Goal: Transaction & Acquisition: Purchase product/service

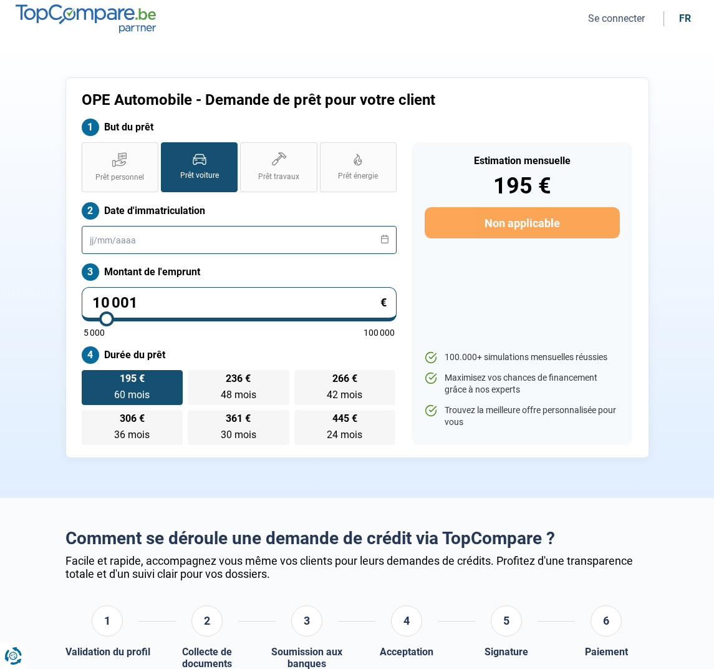
click at [104, 244] on input "text" at bounding box center [240, 240] width 316 height 28
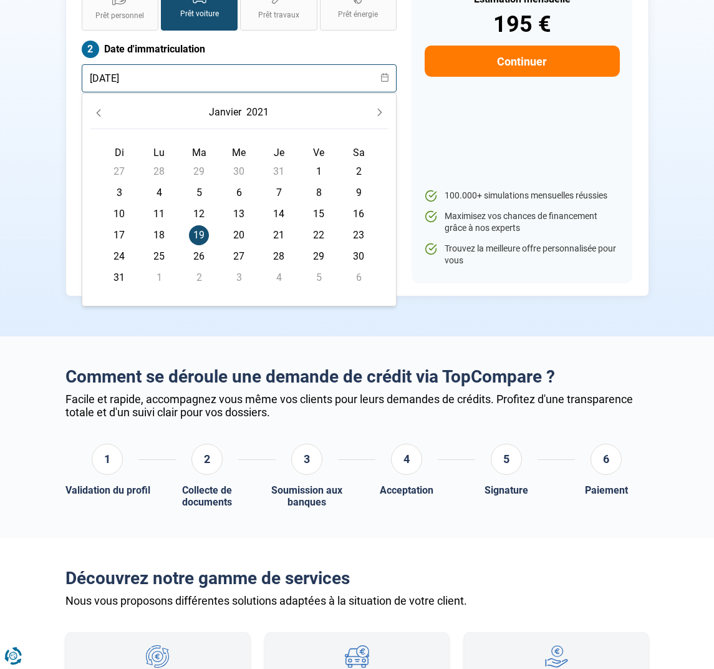
scroll to position [163, 0]
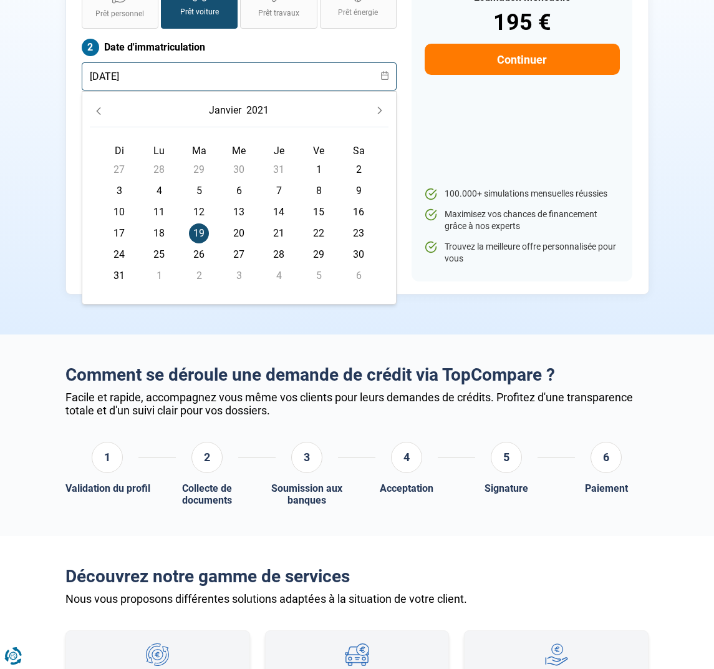
type input "[DATE]"
click at [339, 40] on label "Date d'immatriculation" at bounding box center [240, 47] width 316 height 17
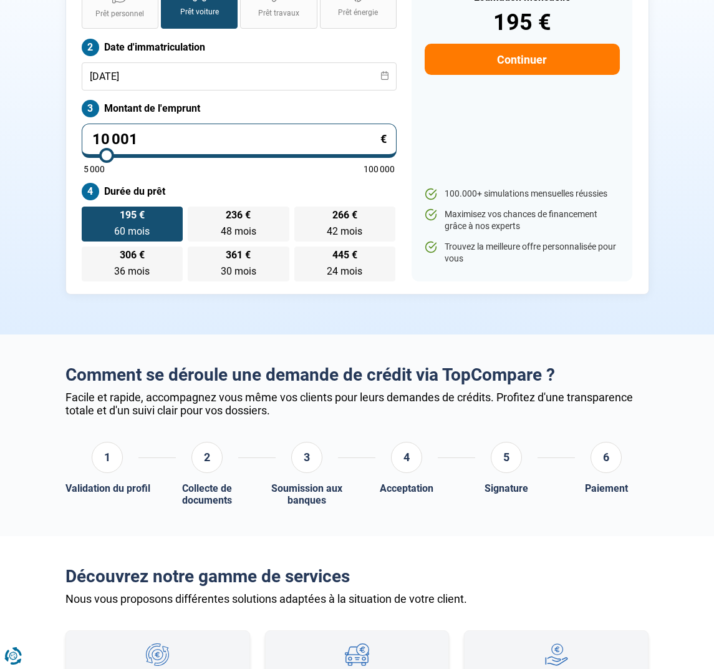
drag, startPoint x: 147, startPoint y: 140, endPoint x: 82, endPoint y: 138, distance: 64.9
click at [82, 138] on input "10 001" at bounding box center [240, 140] width 316 height 34
type input "5"
type input "5000"
type input "53"
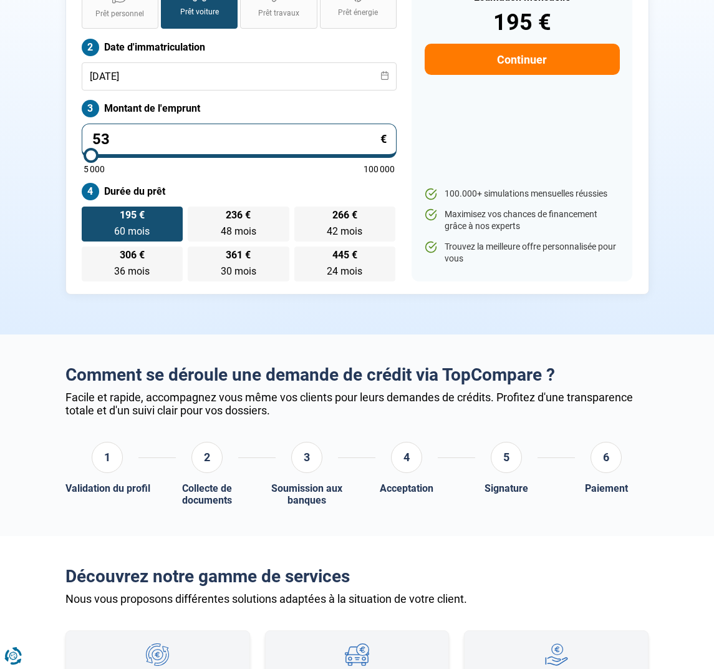
type input "5000"
type input "535"
type input "5000"
type input "5 350"
type input "5250"
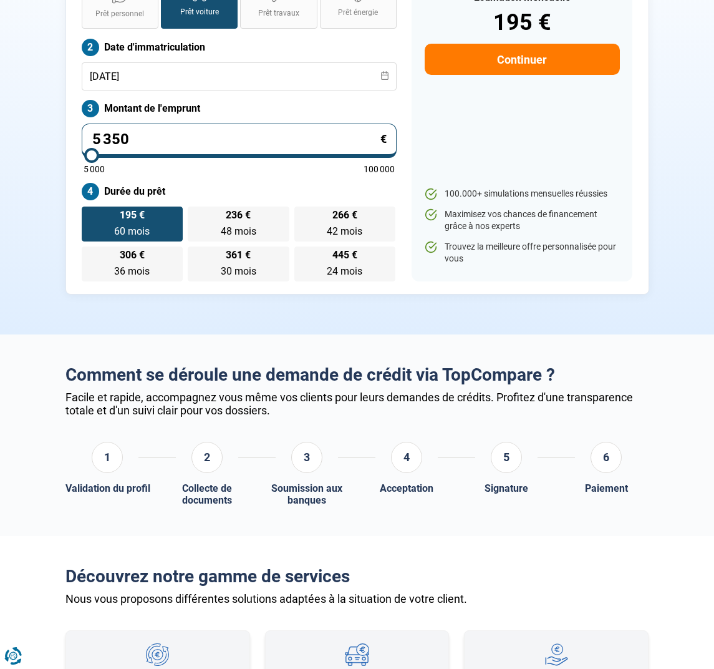
type input "53 500"
type input "53500"
click at [157, 162] on div "5 000 100 000" at bounding box center [240, 163] width 312 height 19
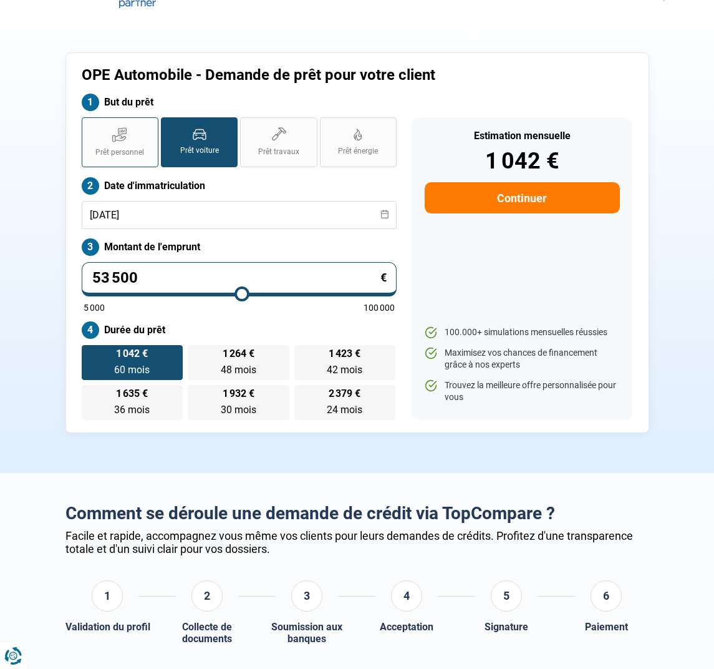
scroll to position [0, 0]
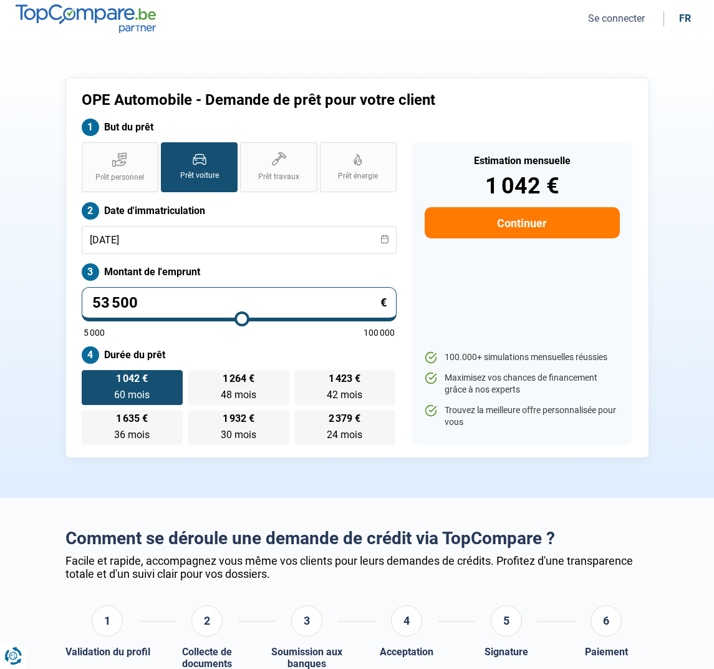
click at [481, 223] on button "Continuer" at bounding box center [522, 222] width 195 height 31
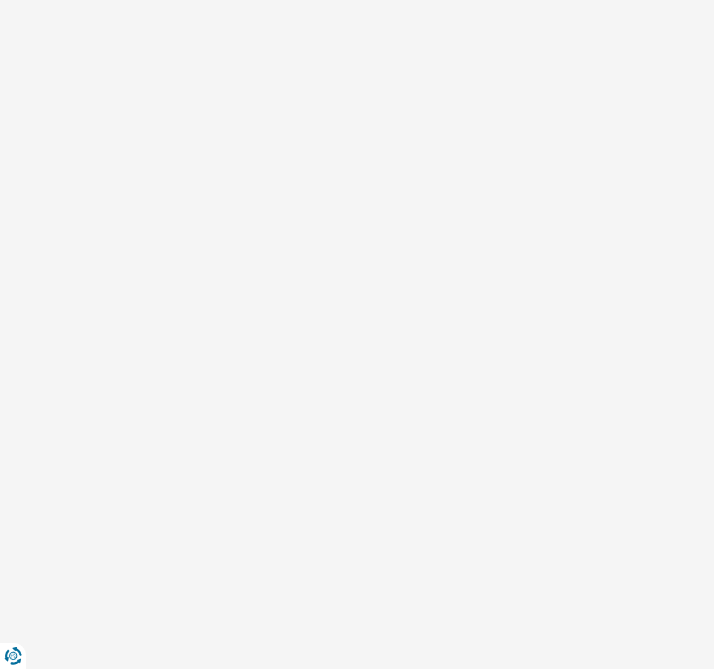
select select "32"
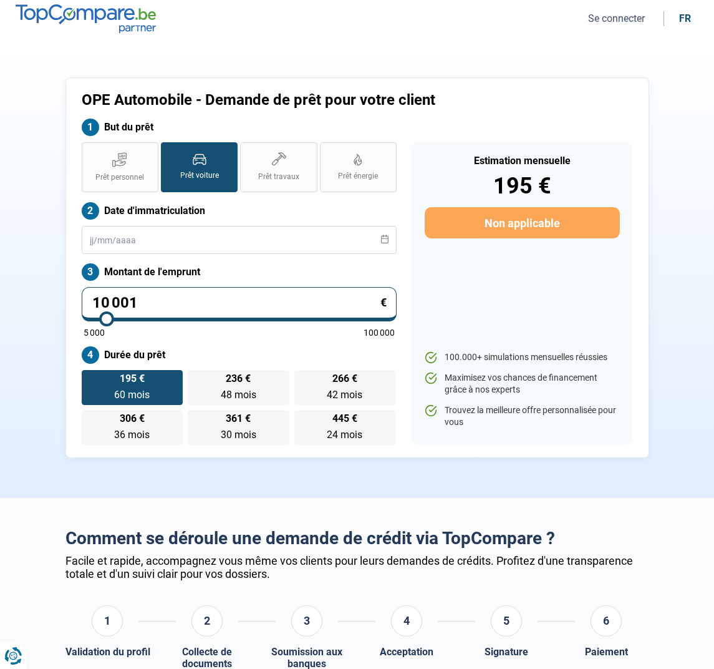
drag, startPoint x: 157, startPoint y: 294, endPoint x: 87, endPoint y: 291, distance: 69.9
click at [87, 291] on input "10 001" at bounding box center [240, 304] width 316 height 34
drag, startPoint x: 134, startPoint y: 297, endPoint x: 63, endPoint y: 289, distance: 71.6
click at [62, 289] on div "OPE Automobile - Demande de prêt pour votre client But du prêt Prêt personnel P…" at bounding box center [357, 267] width 599 height 380
type input "5"
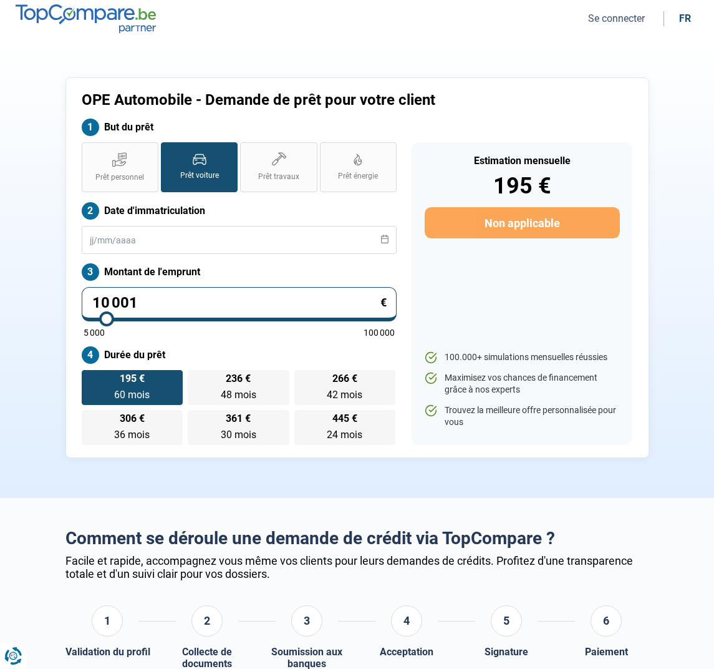
type input "5000"
type input "53"
type input "5000"
type input "535"
type input "5000"
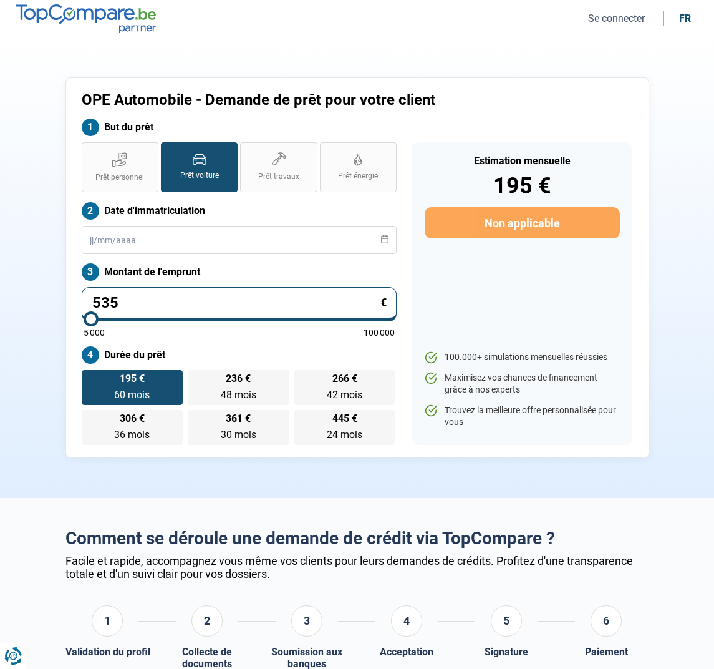
type input "5 350"
type input "5250"
type input "53 500"
type input "53500"
click at [337, 267] on label "Montant de l'emprunt" at bounding box center [240, 271] width 316 height 17
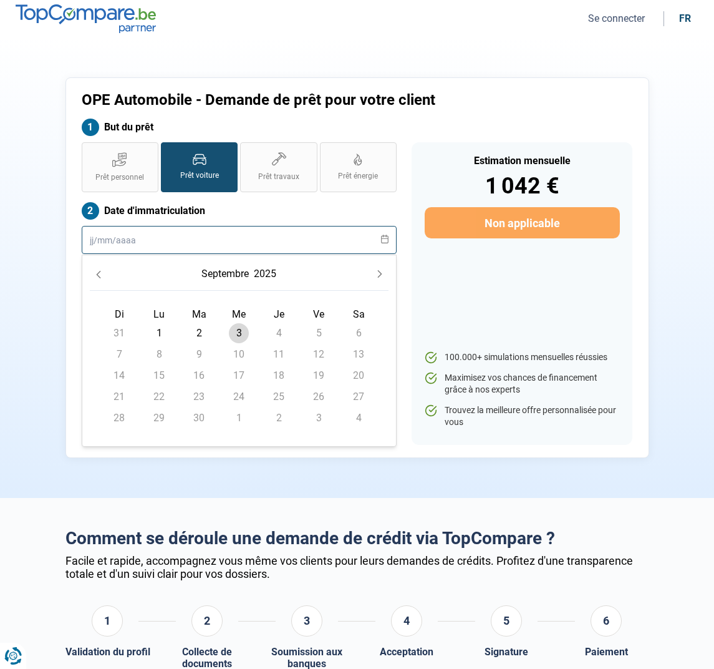
click at [133, 241] on input "text" at bounding box center [240, 240] width 316 height 28
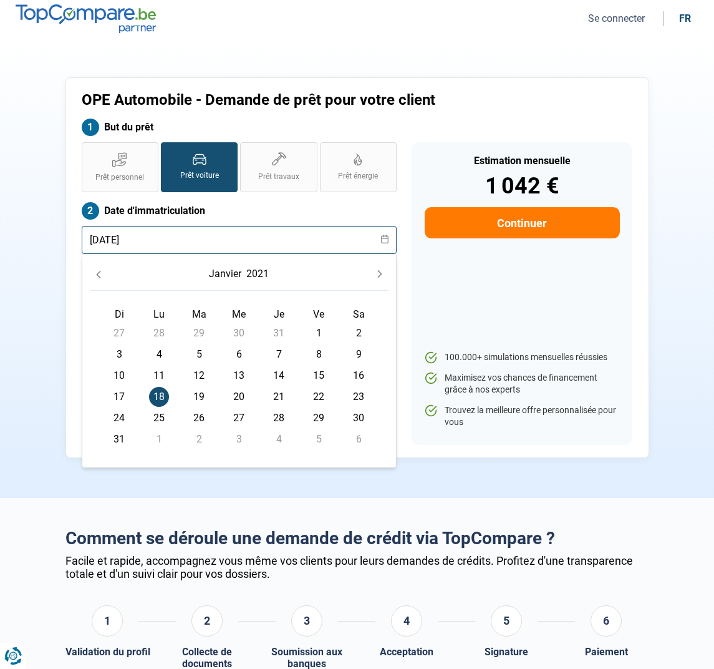
type input "[DATE]"
click at [198, 212] on label "Date d'immatriculation" at bounding box center [240, 210] width 316 height 17
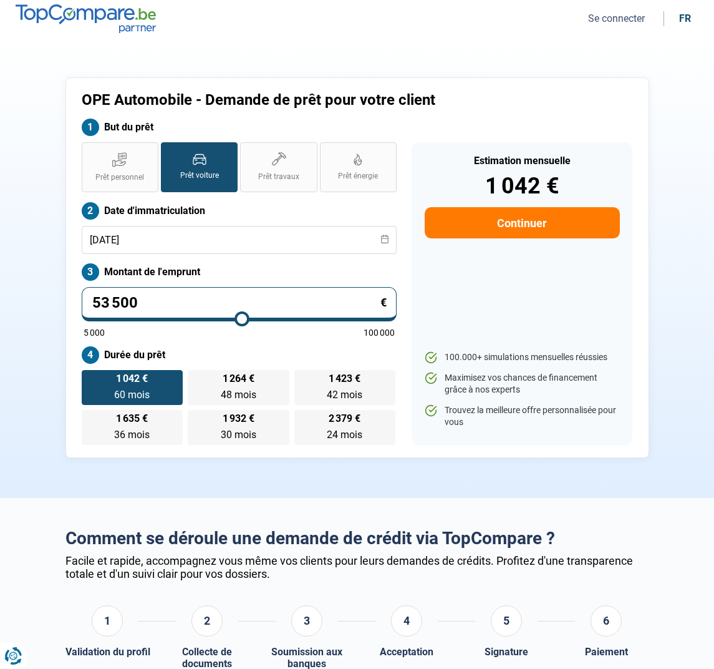
click at [188, 175] on span "Prêt voiture" at bounding box center [199, 175] width 39 height 11
click at [169, 150] on input "Prêt voiture" at bounding box center [165, 146] width 8 height 8
drag, startPoint x: 139, startPoint y: 305, endPoint x: 85, endPoint y: 300, distance: 54.5
click at [85, 300] on input "53 500" at bounding box center [240, 304] width 316 height 34
type input "2"
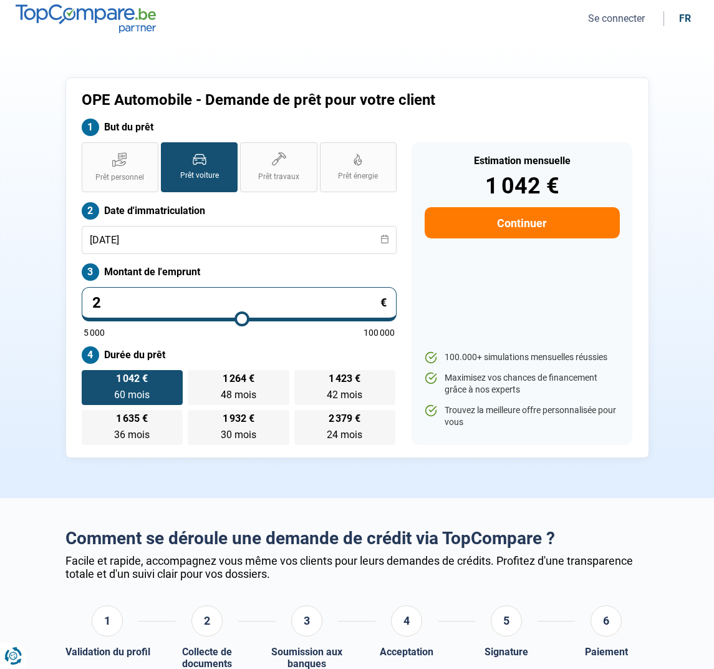
type input "5000"
type input "28"
type input "5000"
type input "285"
type input "5000"
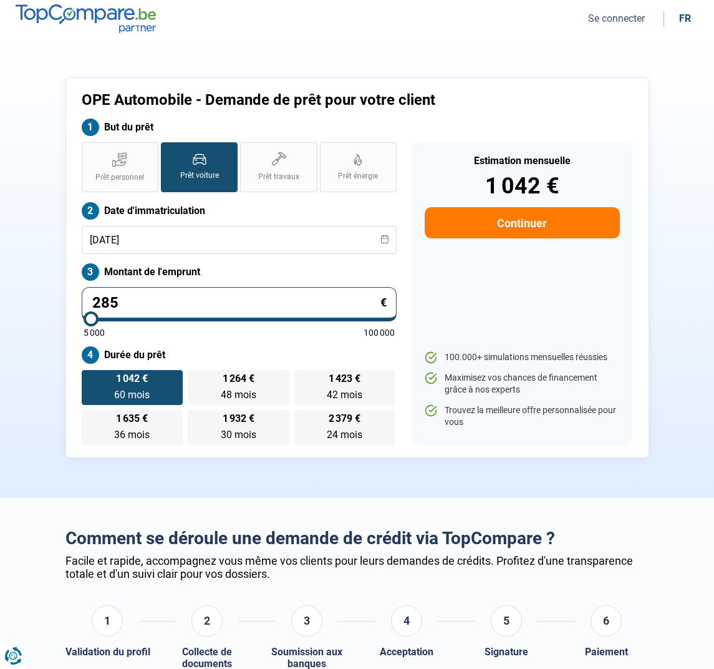
type input "2 850"
type input "5000"
type input "28 500"
type input "28500"
click at [221, 274] on label "Montant de l'emprunt" at bounding box center [240, 271] width 316 height 17
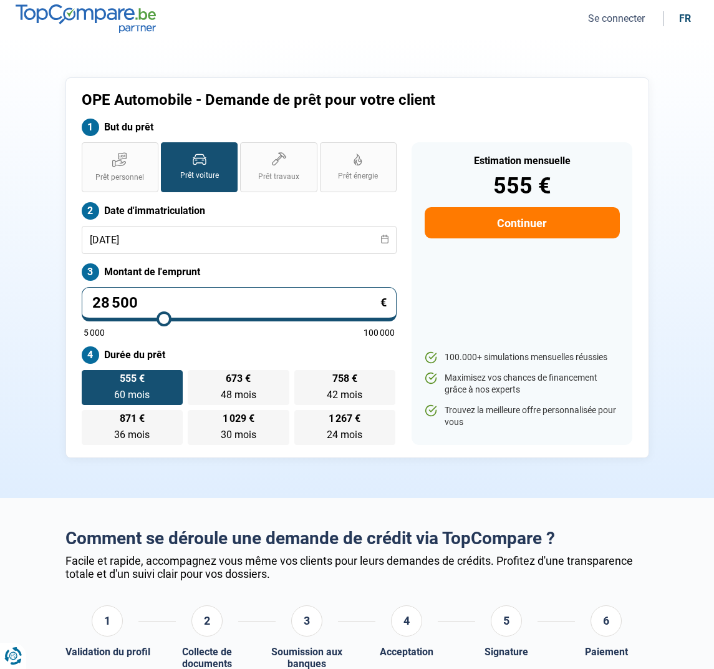
drag, startPoint x: 138, startPoint y: 303, endPoint x: 84, endPoint y: 300, distance: 54.3
click at [84, 300] on input "28 500" at bounding box center [240, 304] width 316 height 34
type input "3"
type input "5000"
type input "30"
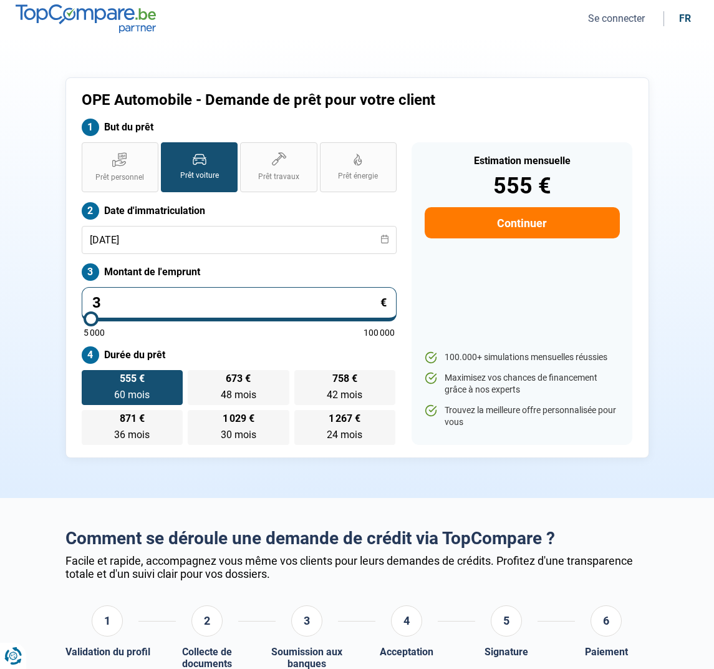
type input "5000"
type input "300"
type input "5000"
type input "3 000"
type input "5000"
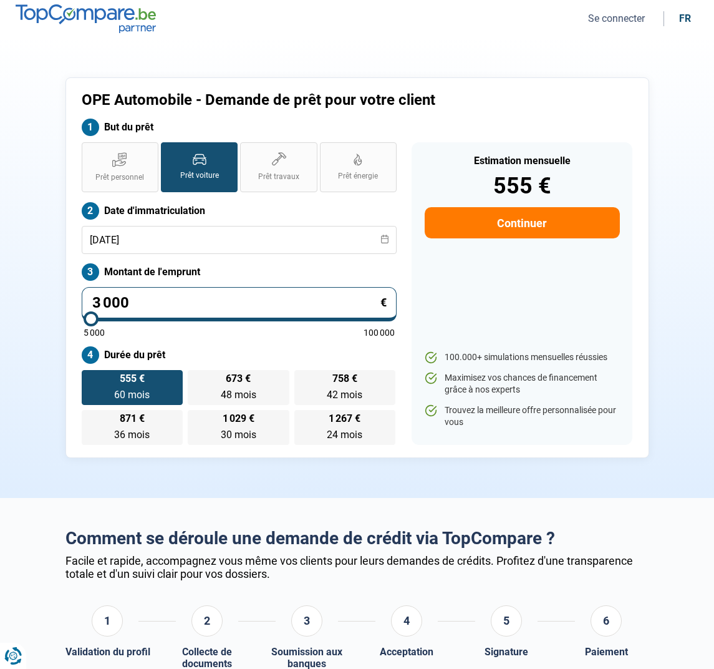
type input "30 000"
type input "30000"
click at [220, 275] on label "Montant de l'emprunt" at bounding box center [240, 271] width 316 height 17
drag, startPoint x: 135, startPoint y: 304, endPoint x: 84, endPoint y: 302, distance: 51.2
click at [84, 302] on input "30 000" at bounding box center [240, 304] width 316 height 34
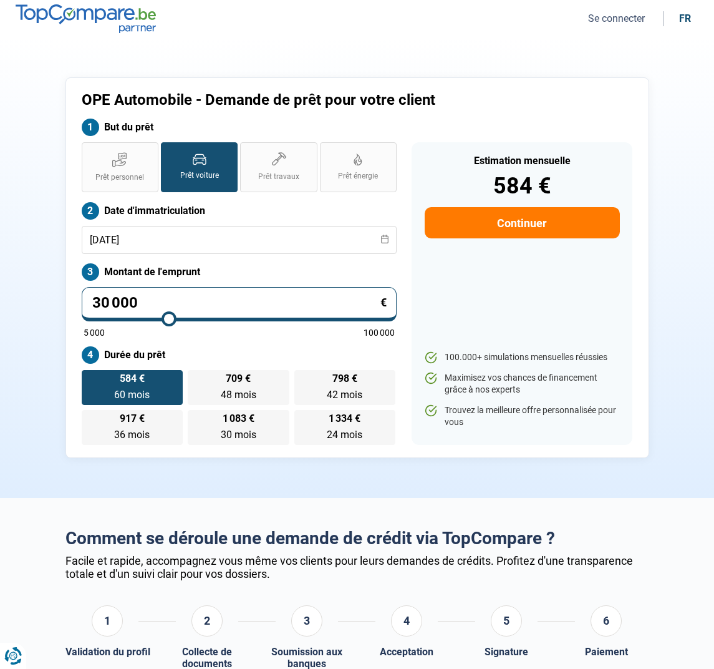
type input "3"
type input "5000"
type input "32"
type input "5000"
type input "320"
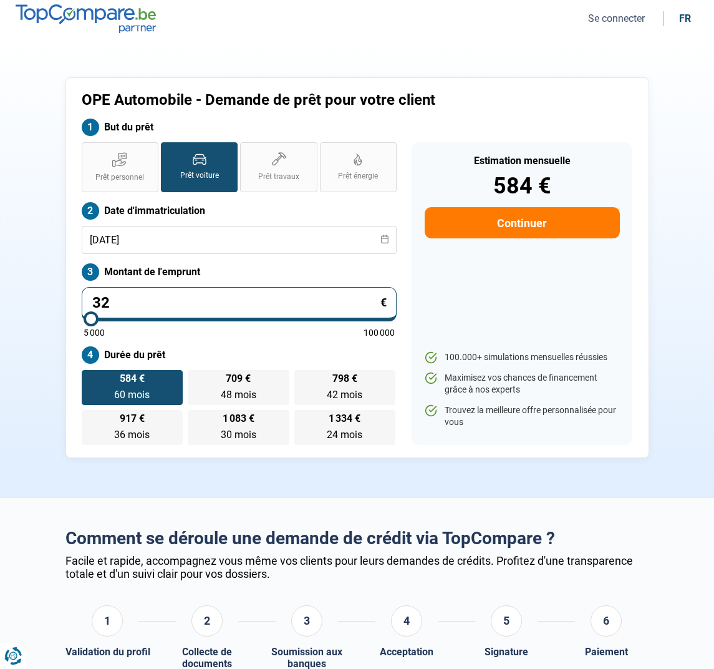
type input "5000"
type input "3 200"
type input "5000"
type input "32 000"
type input "32000"
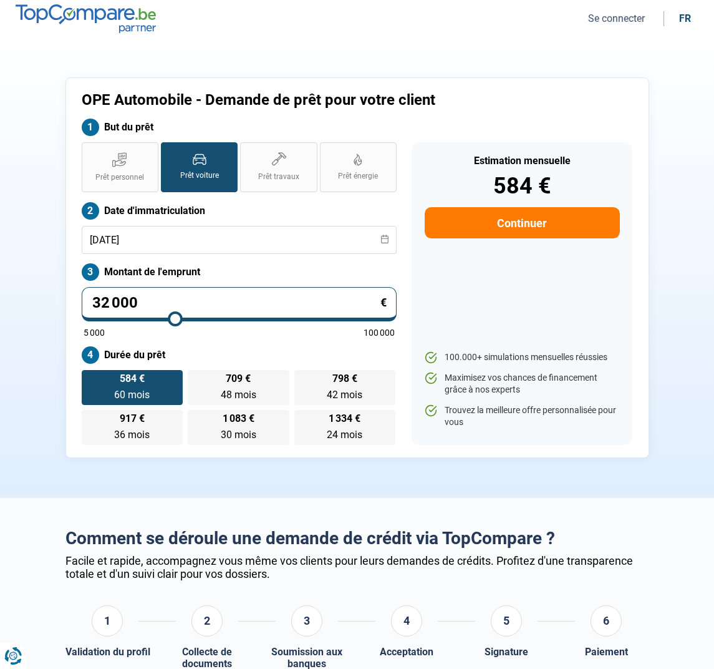
click at [224, 266] on label "Montant de l'emprunt" at bounding box center [240, 271] width 316 height 17
drag, startPoint x: 117, startPoint y: 301, endPoint x: 79, endPoint y: 301, distance: 38.0
click at [79, 301] on div "Prêt personnel Prêt voiture Prêt travaux Prêt énergie Prêt voiture Date d'immat…" at bounding box center [239, 293] width 331 height 302
type input "3"
type input "5000"
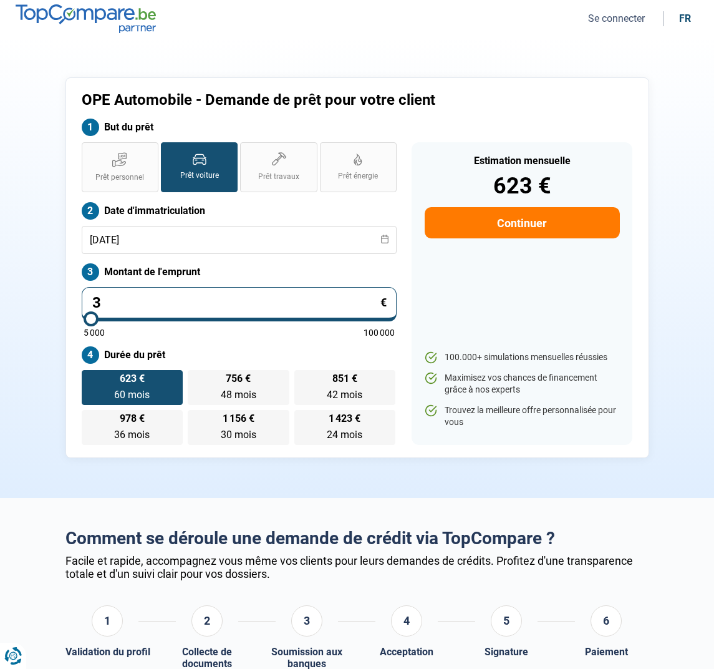
type input "31"
type input "5000"
type input "310"
type input "5000"
type input "3 100"
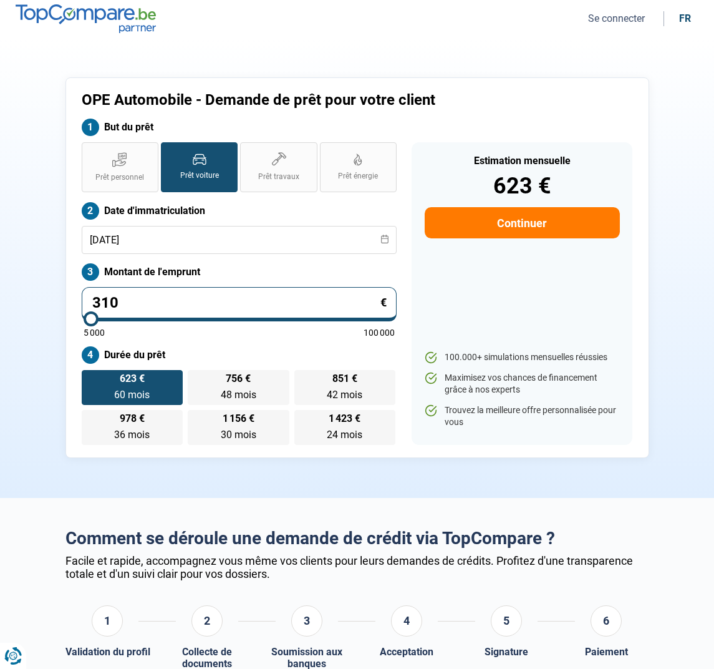
type input "5000"
type input "31 000"
type input "31000"
click at [207, 267] on label "Montant de l'emprunt" at bounding box center [240, 271] width 316 height 17
